Goal: Task Accomplishment & Management: Complete application form

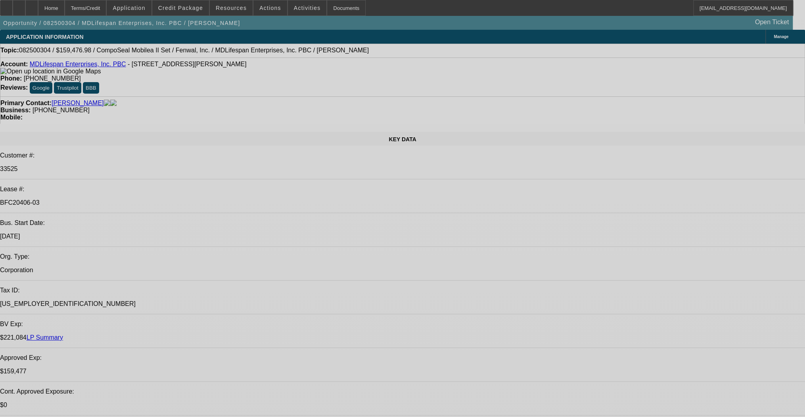
select select "0"
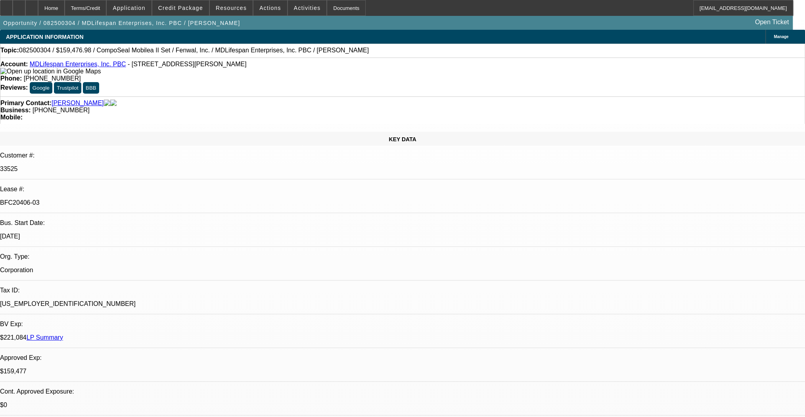
select select "2"
select select "0"
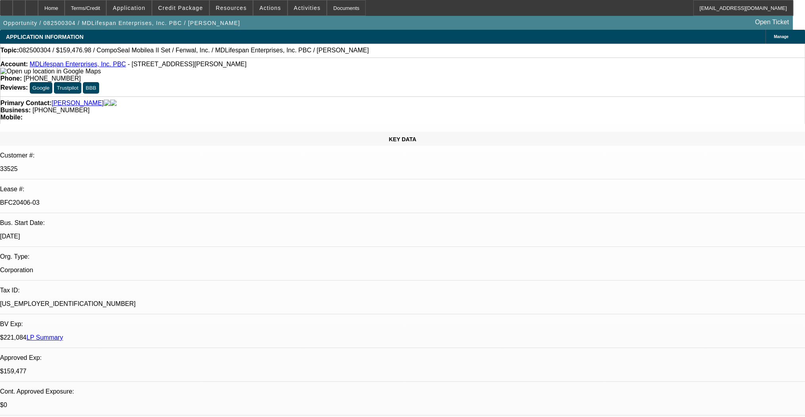
select select "0"
select select "2"
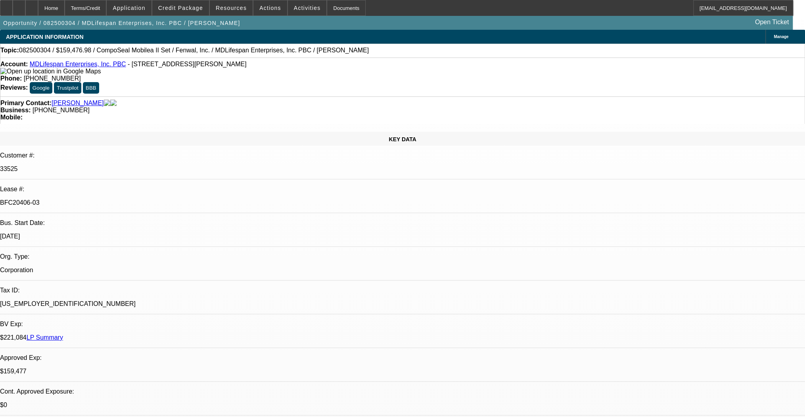
select select "0"
select select "1"
select select "2"
select select "6"
select select "1"
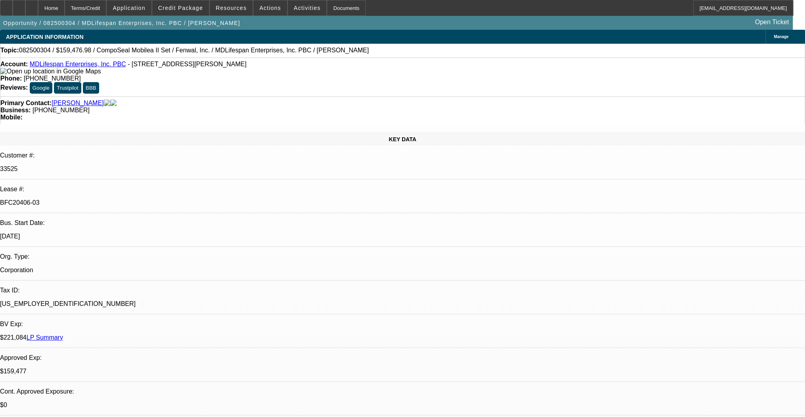
select select "1"
select select "6"
select select "1"
select select "3"
select select "6"
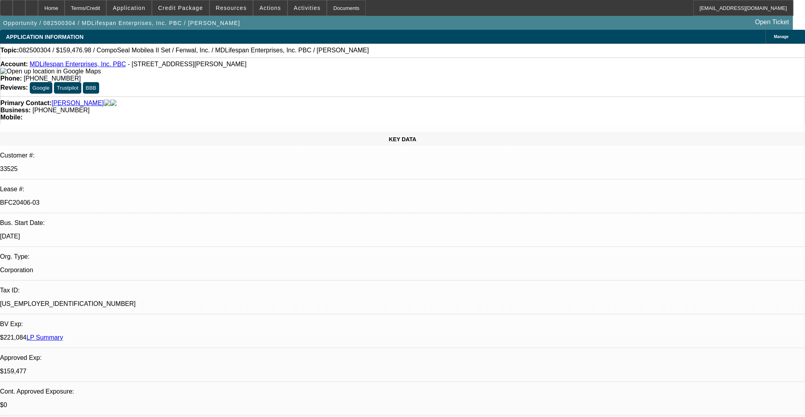
select select "1"
select select "2"
select select "6"
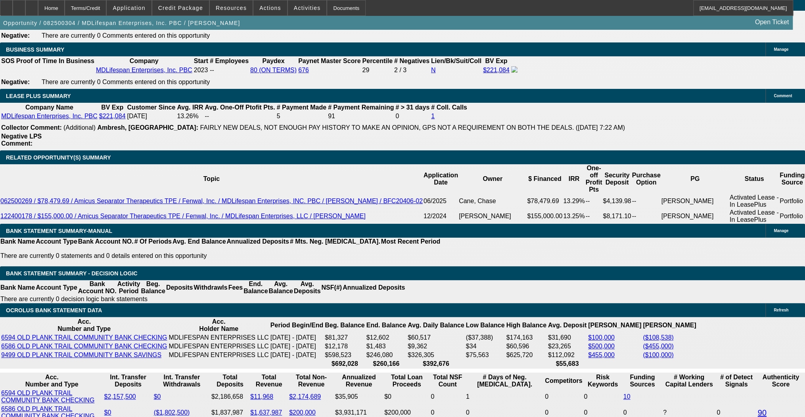
scroll to position [1266, 0]
